Goal: Task Accomplishment & Management: Complete application form

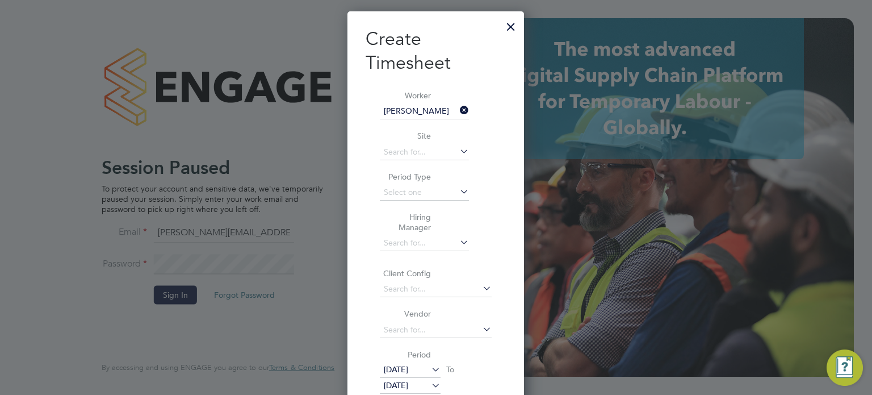
scroll to position [887, 177]
click at [507, 25] on div at bounding box center [511, 24] width 20 height 20
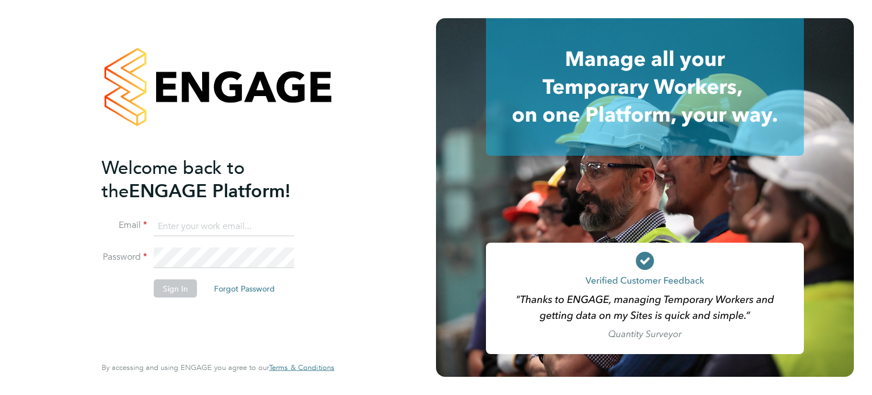
type input "oliver.hunka@randstadcpe.com"
click at [183, 283] on button "Sign In" at bounding box center [175, 288] width 43 height 18
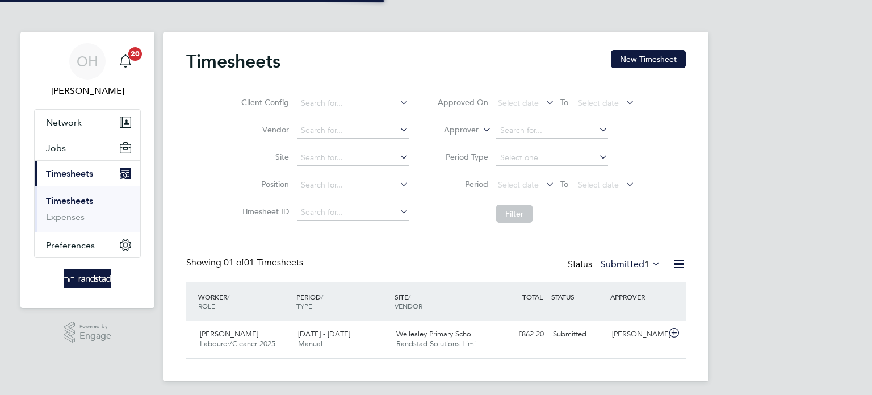
scroll to position [28, 99]
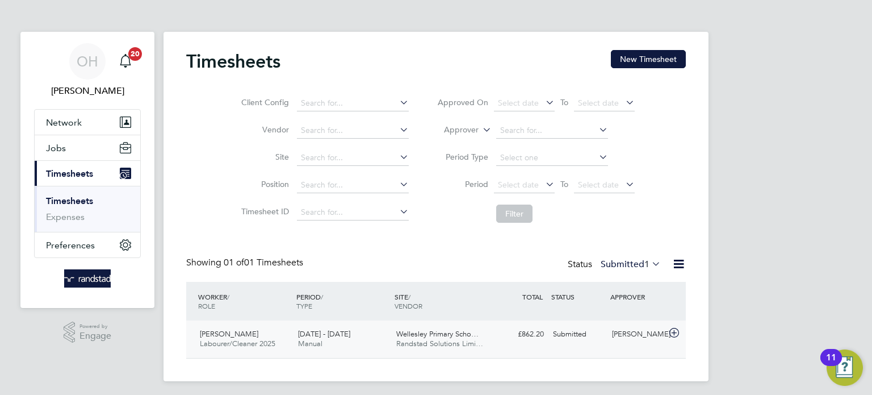
click at [577, 342] on div "Submitted" at bounding box center [577, 334] width 59 height 19
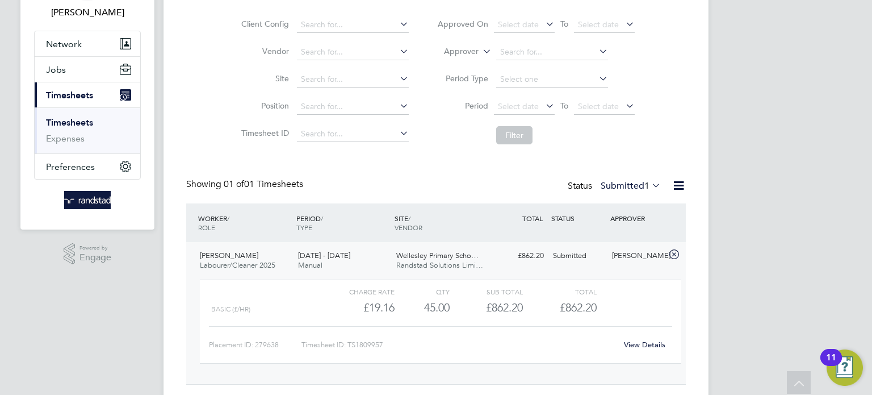
scroll to position [0, 0]
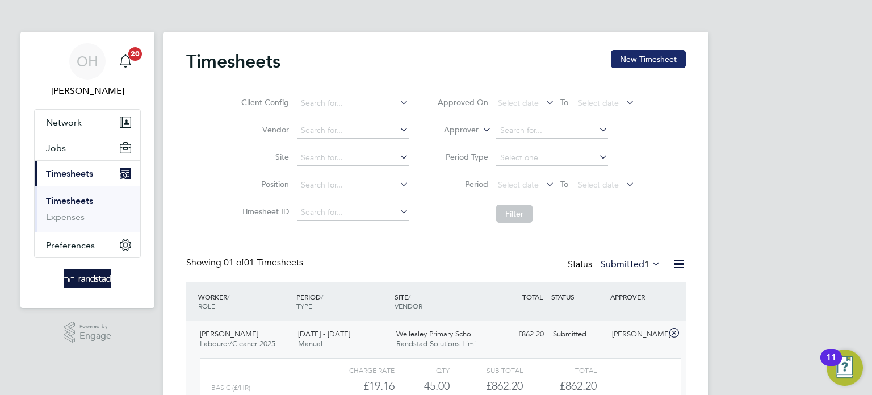
click at [667, 58] on button "New Timesheet" at bounding box center [648, 59] width 75 height 18
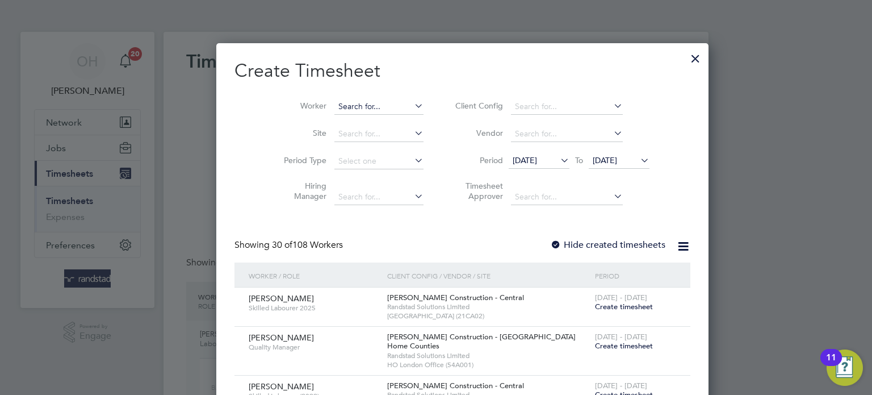
scroll to position [2197, 439]
click at [355, 103] on input at bounding box center [378, 107] width 89 height 16
type input "Alvin Wilmott"
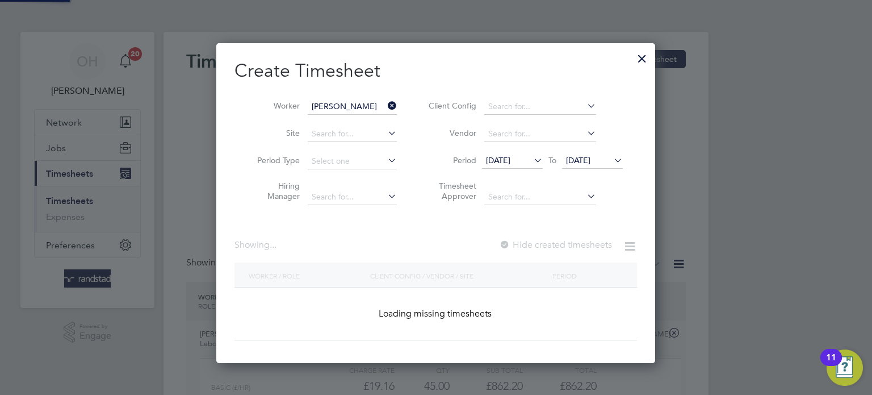
scroll to position [320, 439]
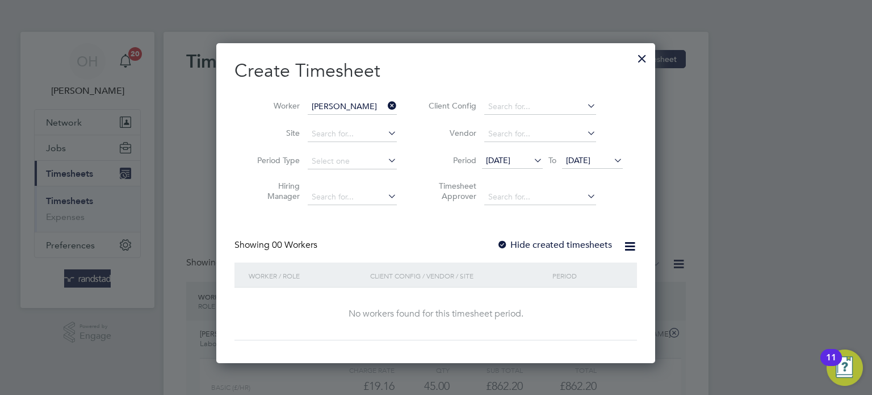
click at [603, 242] on label "Hide created timesheets" at bounding box center [554, 244] width 115 height 11
click at [611, 157] on icon at bounding box center [611, 160] width 0 height 16
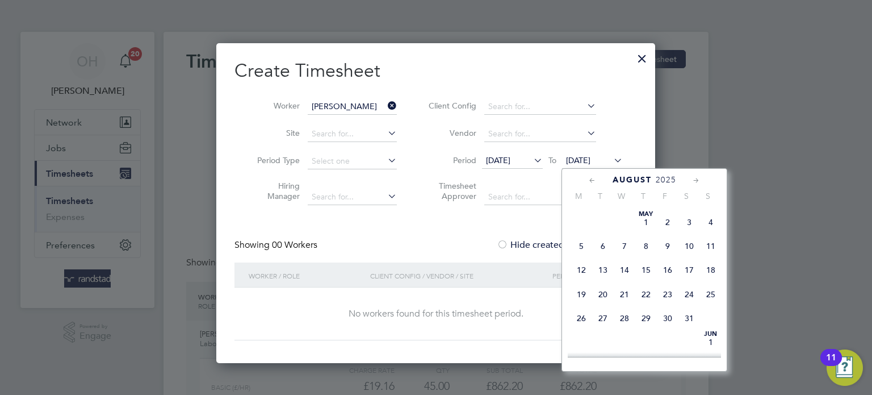
scroll to position [428, 0]
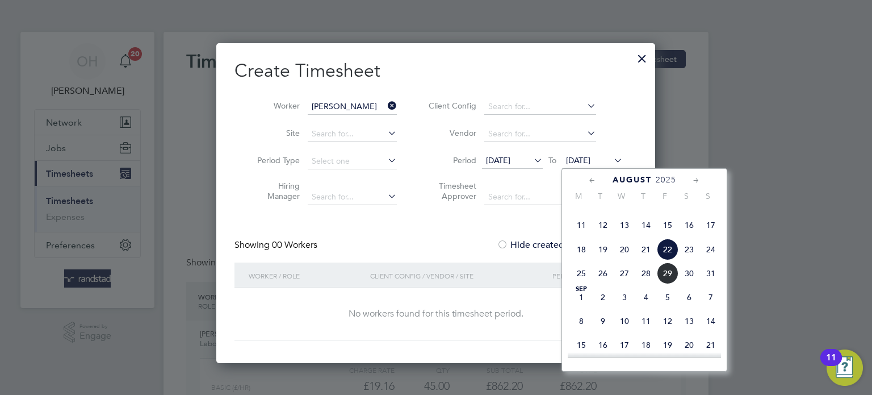
click at [708, 308] on span "7" at bounding box center [711, 297] width 22 height 22
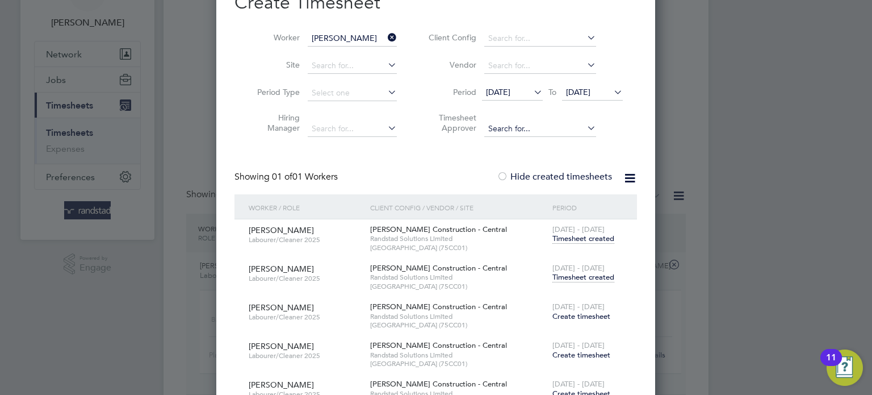
scroll to position [90, 0]
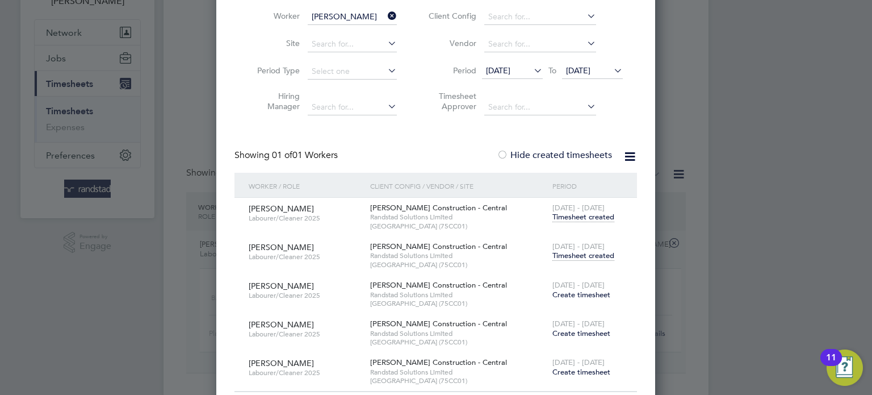
click at [572, 258] on span "Timesheet created" at bounding box center [583, 255] width 62 height 10
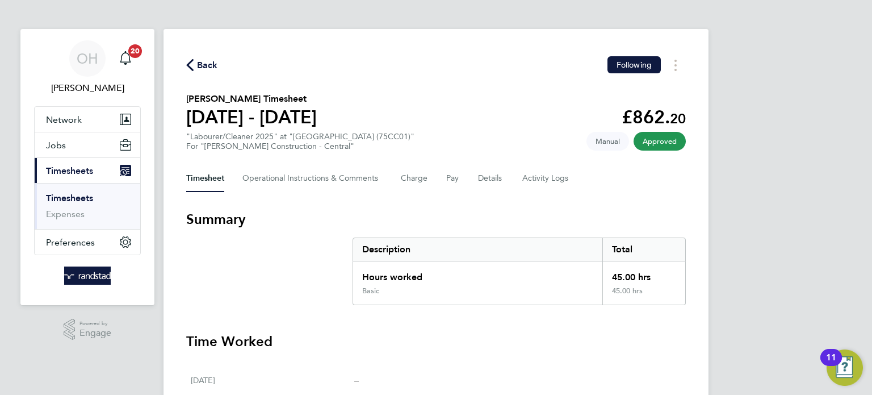
scroll to position [5, 0]
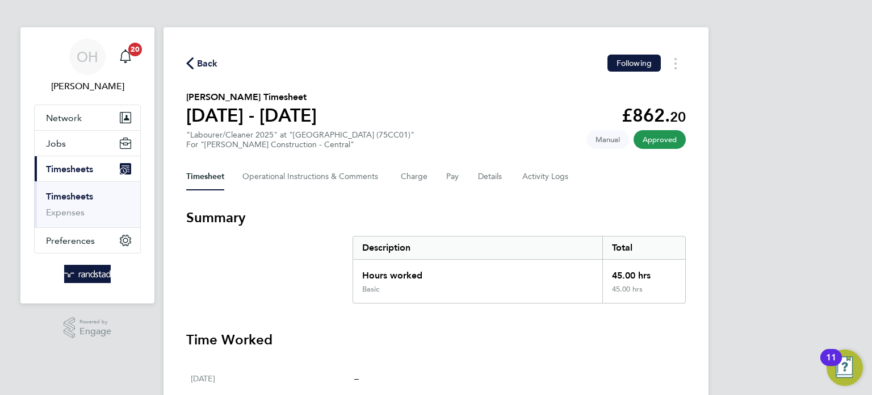
click at [443, 176] on div "Timesheet Operational Instructions & Comments Charge Pay Details Activity Logs" at bounding box center [436, 176] width 500 height 27
click at [448, 177] on button "Pay" at bounding box center [453, 176] width 14 height 27
